Goal: Entertainment & Leisure: Consume media (video, audio)

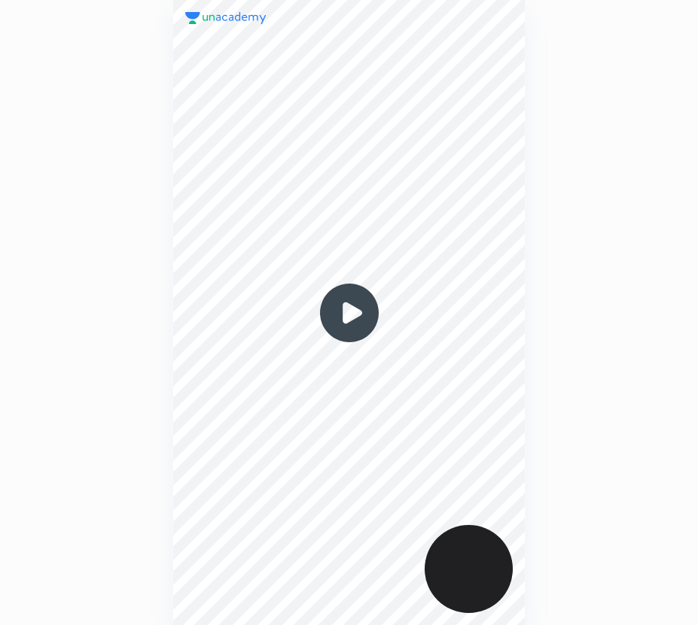
scroll to position [625, 457]
click at [351, 317] on img at bounding box center [349, 313] width 72 height 72
click at [351, 318] on img at bounding box center [349, 313] width 72 height 72
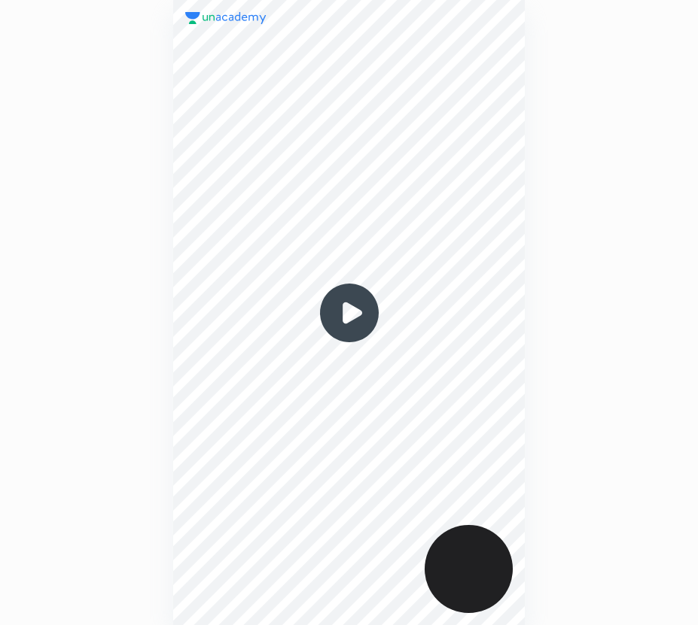
click at [353, 318] on img at bounding box center [349, 313] width 72 height 72
click at [348, 308] on img at bounding box center [349, 313] width 72 height 72
click at [347, 311] on img at bounding box center [349, 313] width 72 height 72
click at [348, 312] on img at bounding box center [349, 313] width 72 height 72
click at [348, 315] on img at bounding box center [349, 313] width 72 height 72
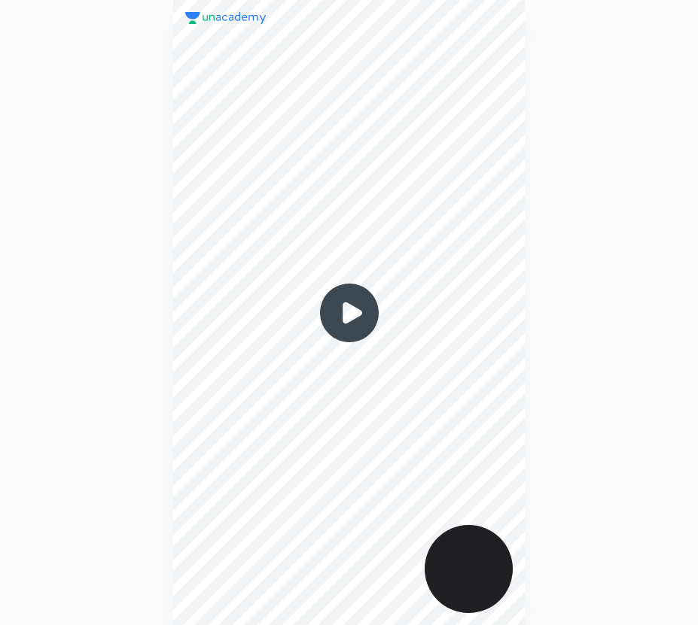
click at [350, 318] on img at bounding box center [349, 313] width 72 height 72
click at [351, 318] on img at bounding box center [349, 313] width 72 height 72
click at [354, 319] on img at bounding box center [349, 313] width 72 height 72
click at [353, 318] on img at bounding box center [349, 313] width 72 height 72
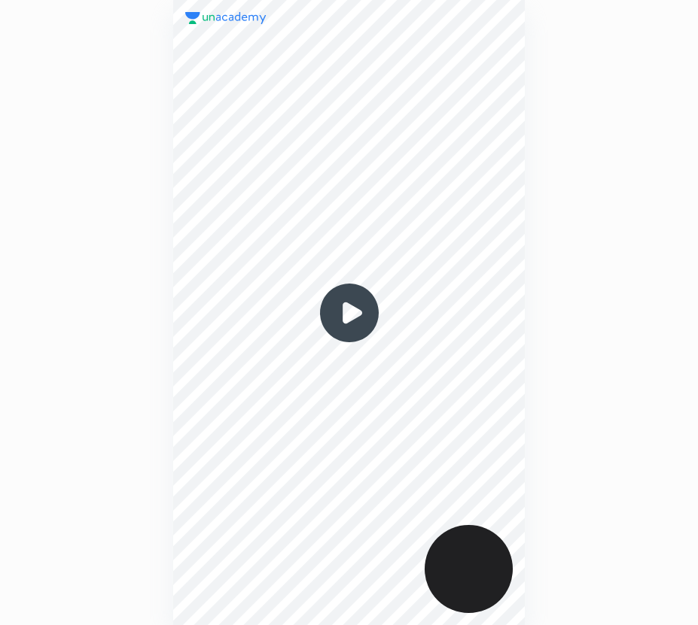
click at [354, 318] on img at bounding box center [349, 313] width 72 height 72
click at [353, 318] on img at bounding box center [349, 313] width 72 height 72
